Goal: Find specific fact: Find specific fact

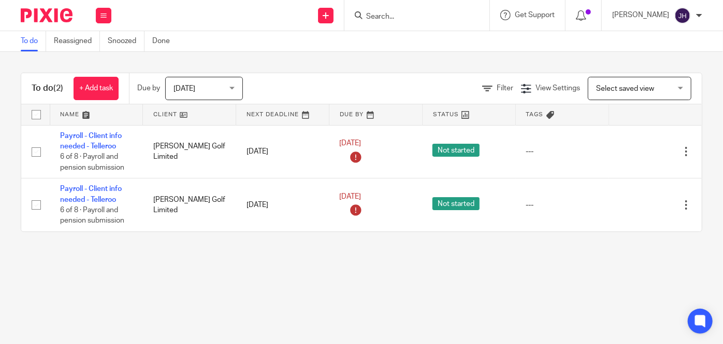
click at [453, 25] on div at bounding box center [417, 15] width 145 height 31
click at [455, 19] on input "Search" at bounding box center [411, 16] width 93 height 9
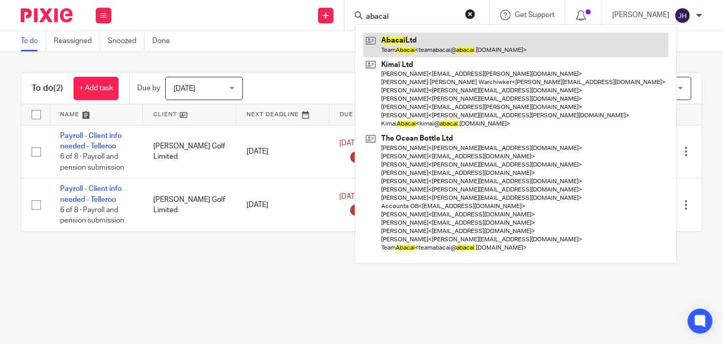
type input "abacai"
click at [471, 45] on link at bounding box center [516, 45] width 306 height 24
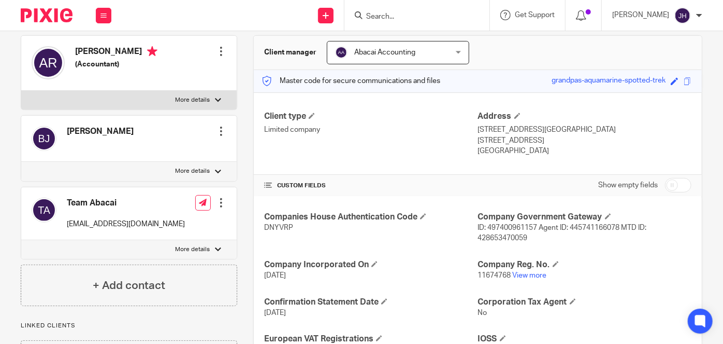
click at [575, 224] on span "ID: 497400961157 Agent ID: 445741166078 MTD ID: 428653470059" at bounding box center [562, 233] width 169 height 18
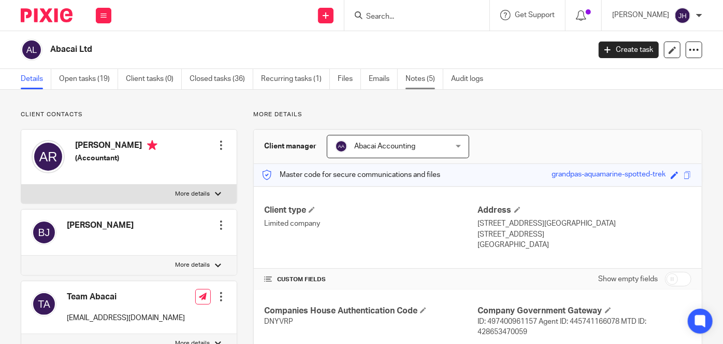
click at [410, 76] on link "Notes (5)" at bounding box center [425, 79] width 38 height 20
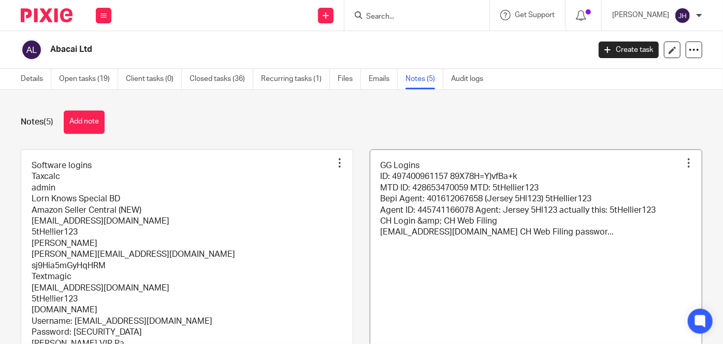
click at [457, 245] on link at bounding box center [537, 266] width 332 height 233
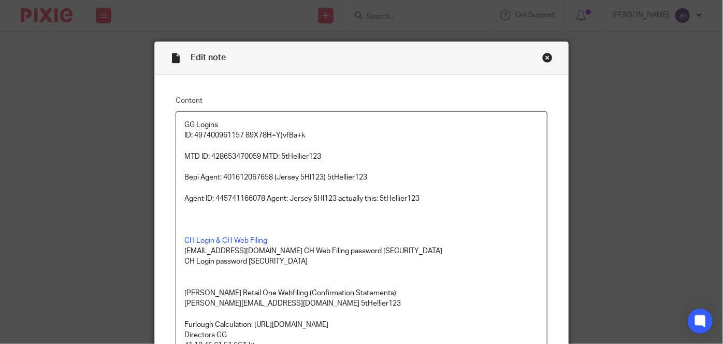
click at [233, 162] on p at bounding box center [361, 167] width 354 height 10
click at [234, 162] on p at bounding box center [361, 167] width 354 height 10
click at [237, 154] on p "MTD ID: 428653470059 MTD: 5tHellier123" at bounding box center [361, 156] width 354 height 10
copy p "428653470059"
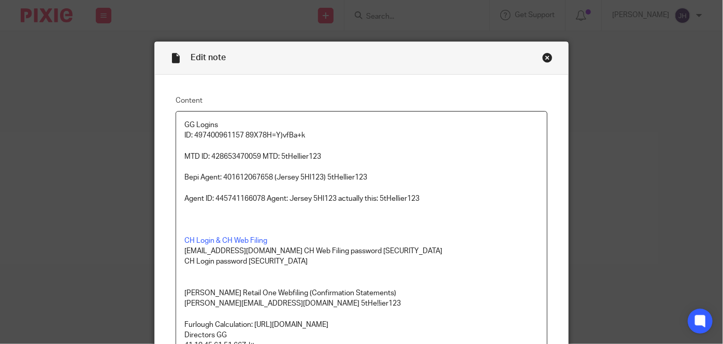
click at [286, 150] on p at bounding box center [361, 145] width 354 height 10
click at [289, 152] on p "MTD ID: 428653470059 MTD: 5tHellier123" at bounding box center [361, 156] width 354 height 10
click at [347, 158] on p "MTD ID: 428653470059 MTD: 5tHellier123" at bounding box center [361, 156] width 354 height 10
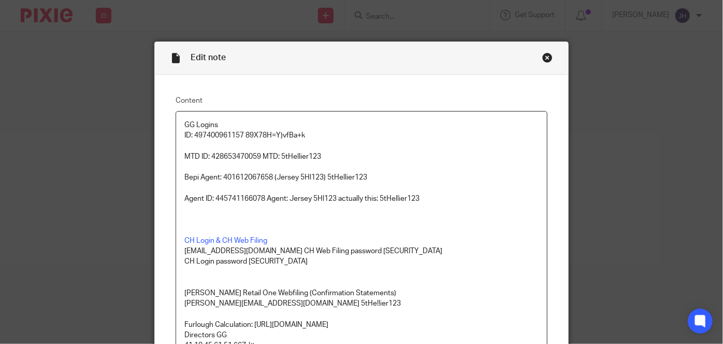
click at [312, 159] on p "MTD ID: 428653470059 MTD: 5tHellier123" at bounding box center [361, 156] width 354 height 10
copy p "5tHellier123"
